Goal: Transaction & Acquisition: Book appointment/travel/reservation

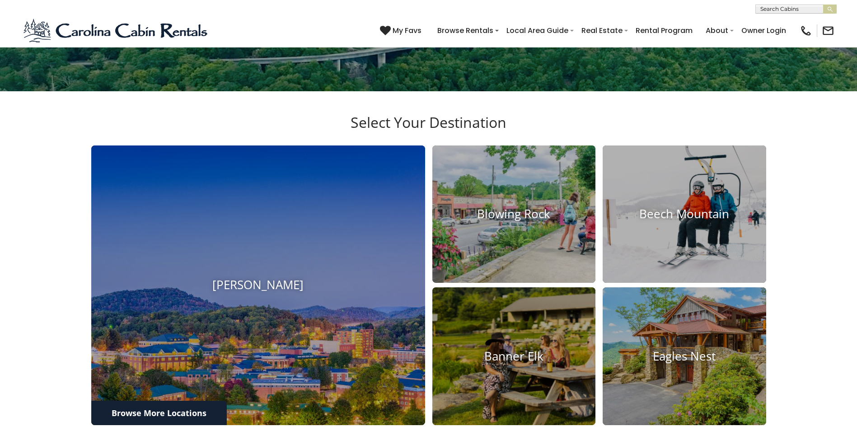
scroll to position [407, 0]
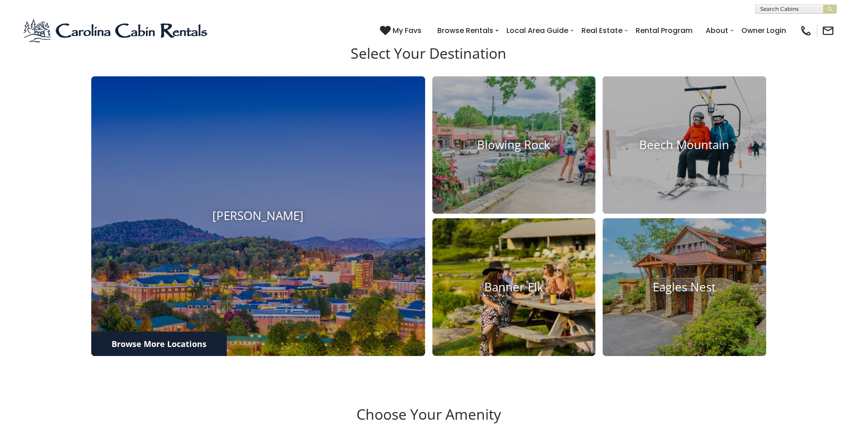
click at [505, 293] on h4 "Banner Elk" at bounding box center [514, 287] width 164 height 14
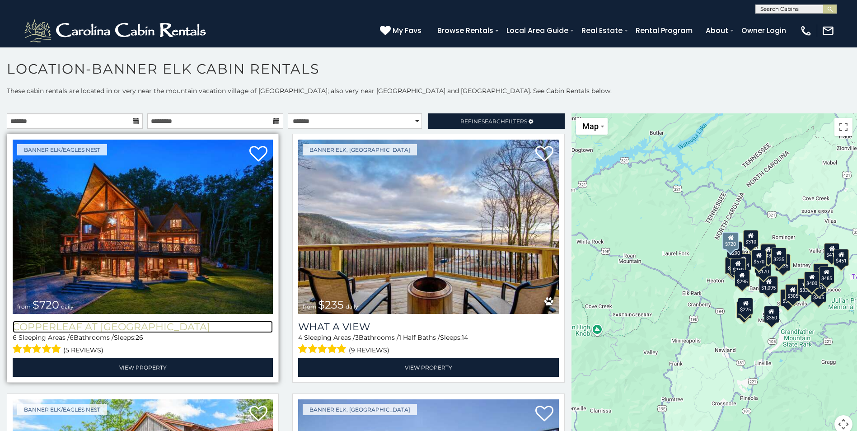
click at [128, 324] on h3 "Copperleaf at Eagles Nest" at bounding box center [143, 327] width 260 height 12
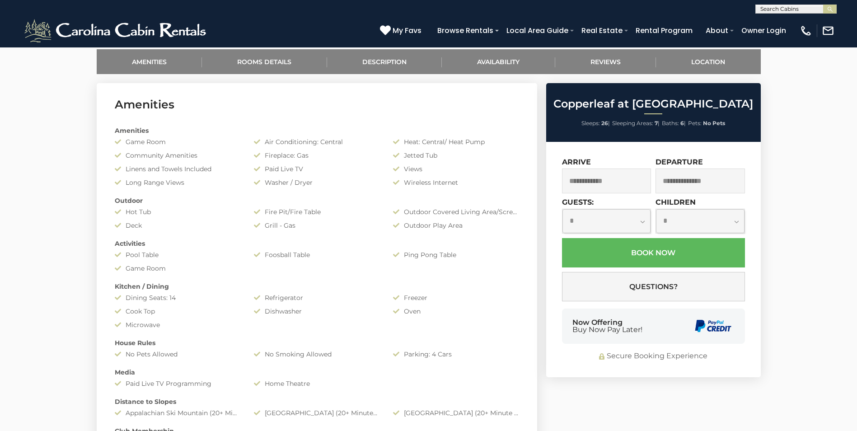
scroll to position [452, 0]
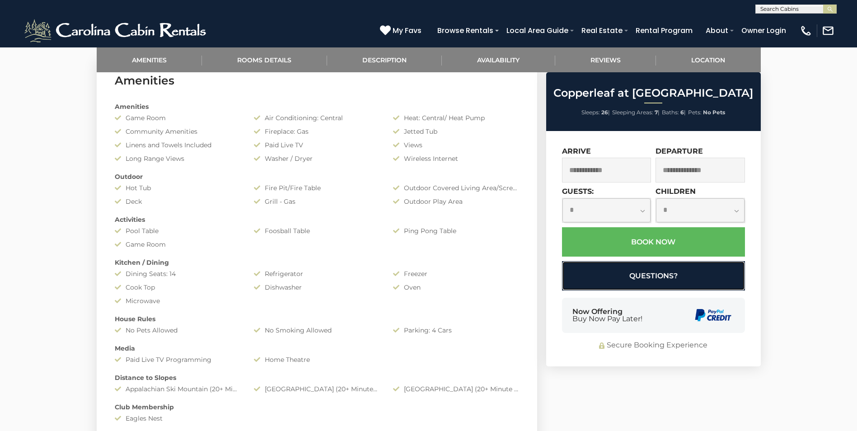
click at [634, 273] on button "Questions?" at bounding box center [653, 275] width 183 height 29
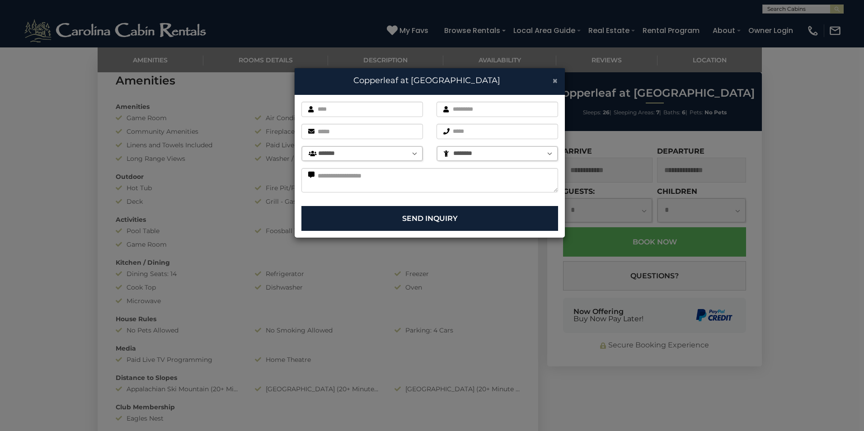
click at [556, 82] on span "×" at bounding box center [555, 80] width 6 height 11
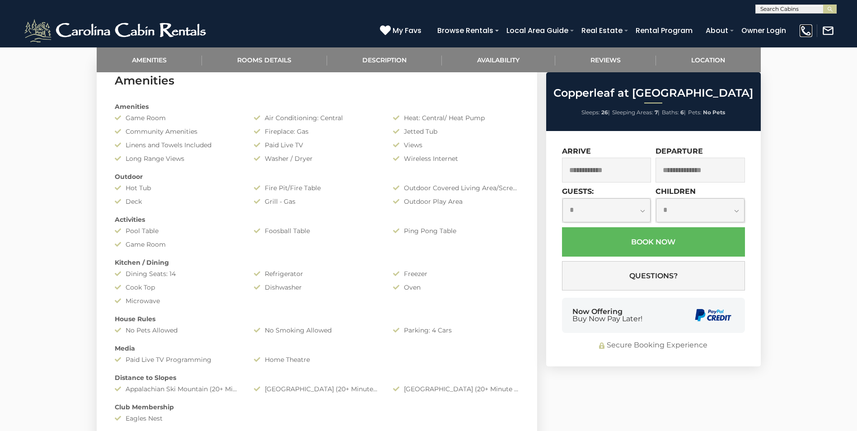
click at [809, 33] on img at bounding box center [806, 30] width 13 height 13
click at [804, 28] on img at bounding box center [806, 30] width 13 height 13
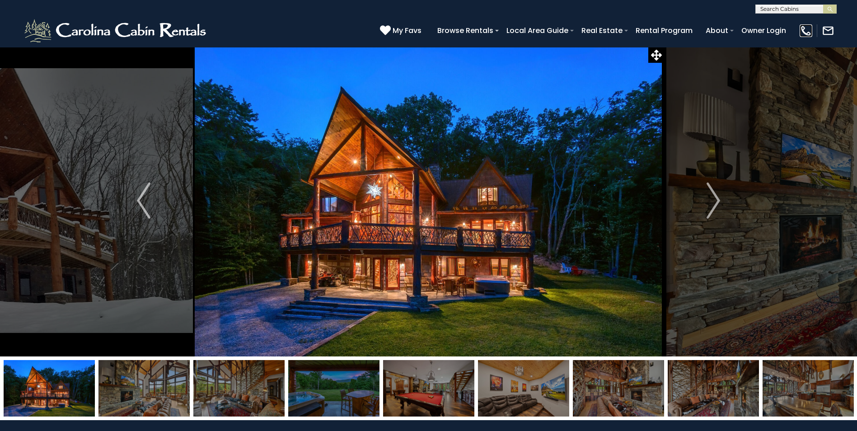
scroll to position [0, 0]
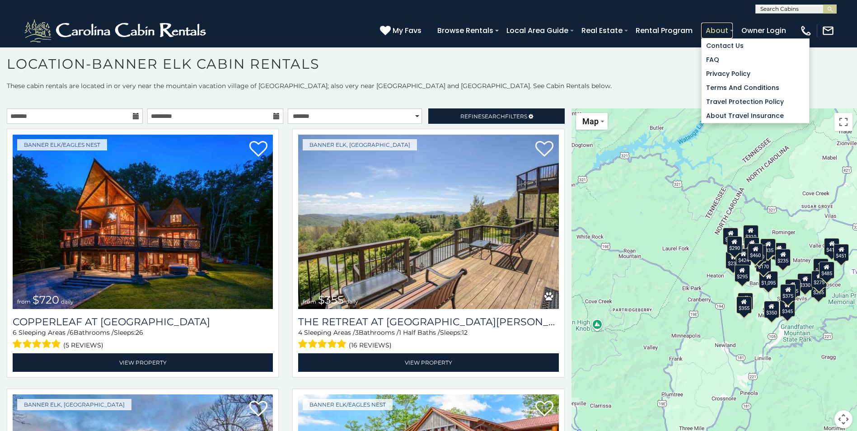
click at [718, 31] on link "About" at bounding box center [717, 31] width 32 height 16
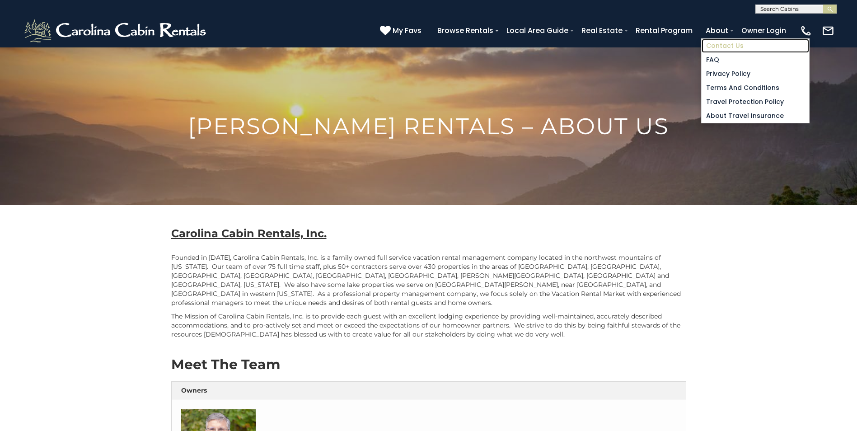
click at [720, 42] on link "Contact Us" at bounding box center [756, 46] width 108 height 14
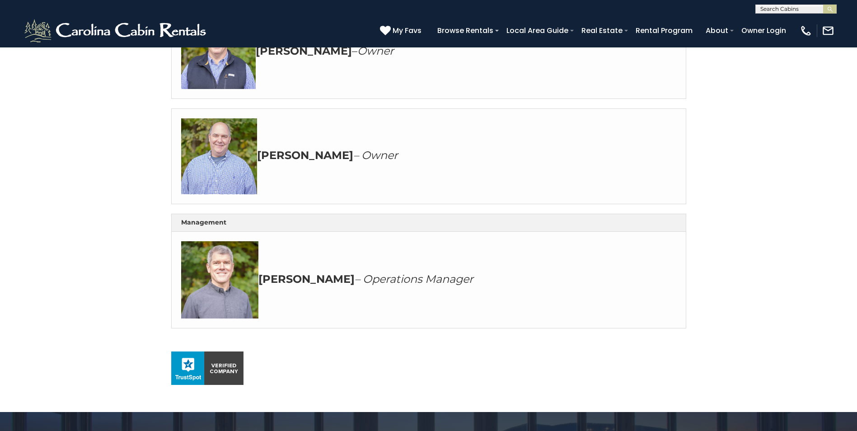
scroll to position [407, 0]
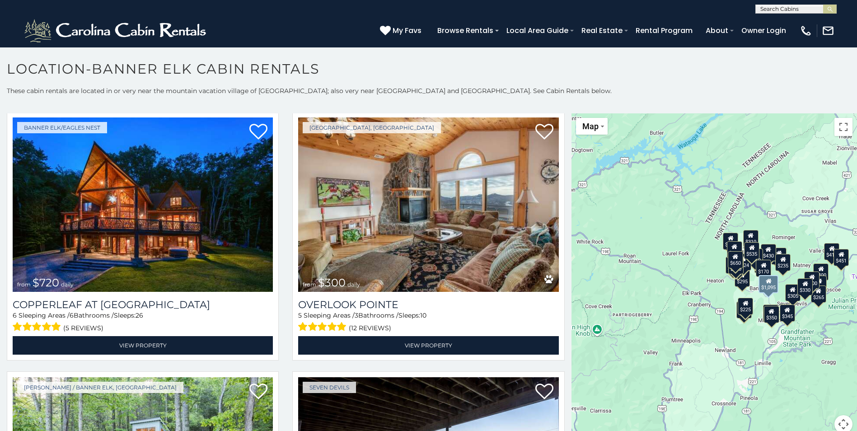
scroll to position [1084, 0]
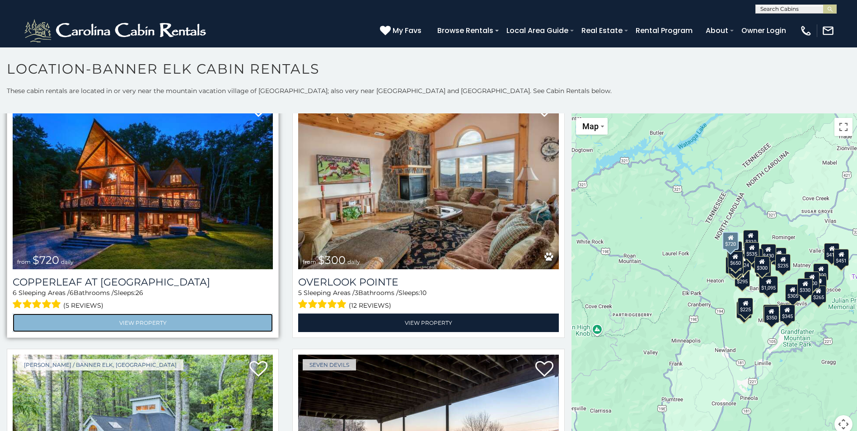
click at [175, 314] on link "View Property" at bounding box center [143, 323] width 260 height 19
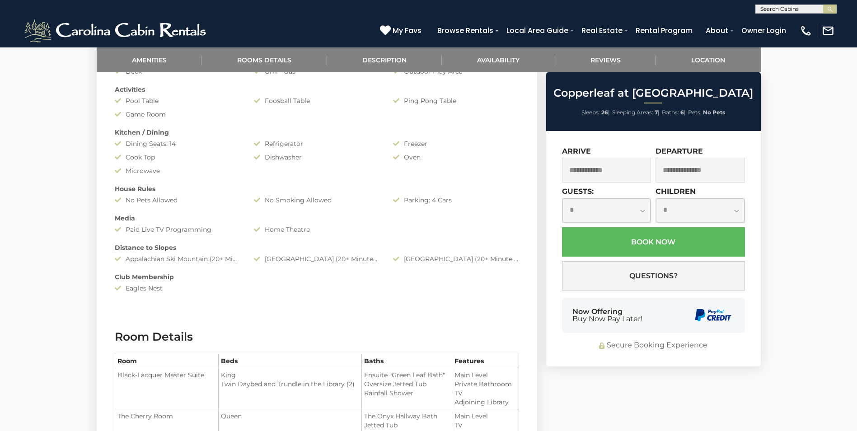
scroll to position [587, 0]
